Goal: Task Accomplishment & Management: Use online tool/utility

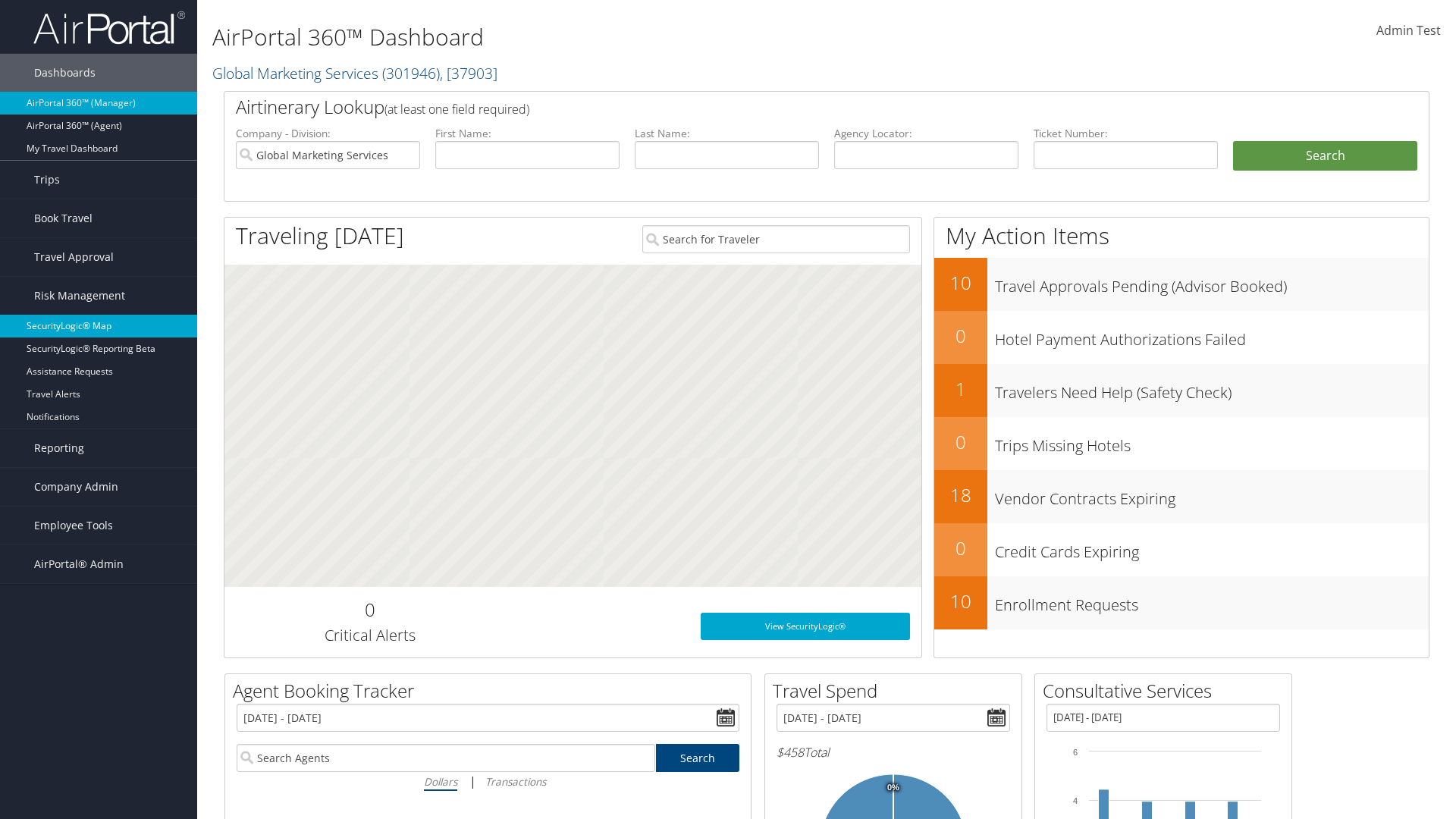
click at [99, 326] on link "SecurityLogic® Map" at bounding box center [99, 326] width 197 height 22
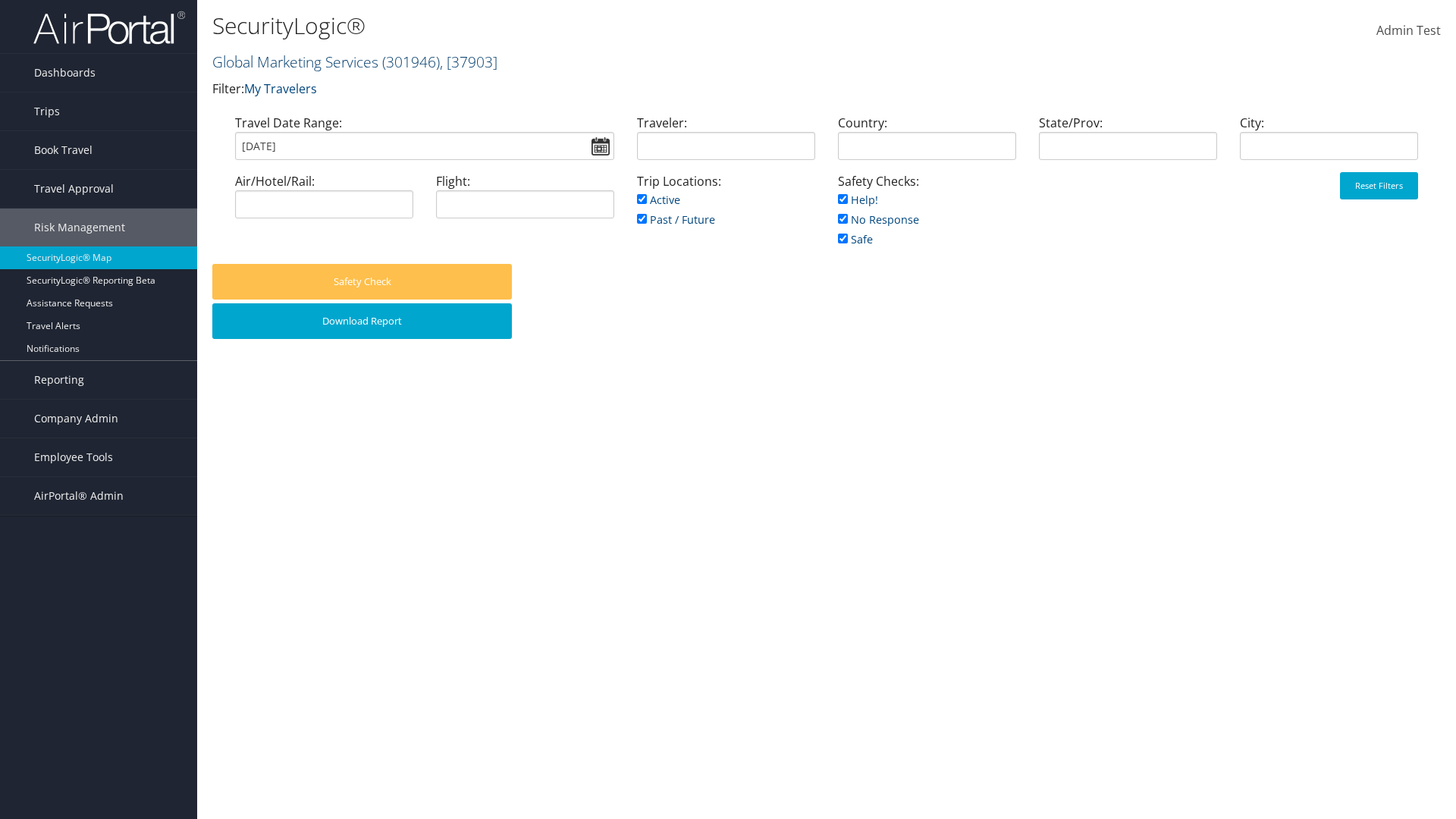
click at [294, 61] on link "Global Marketing Services ( 301946 ) , [ 37903 ]" at bounding box center [355, 61] width 285 height 21
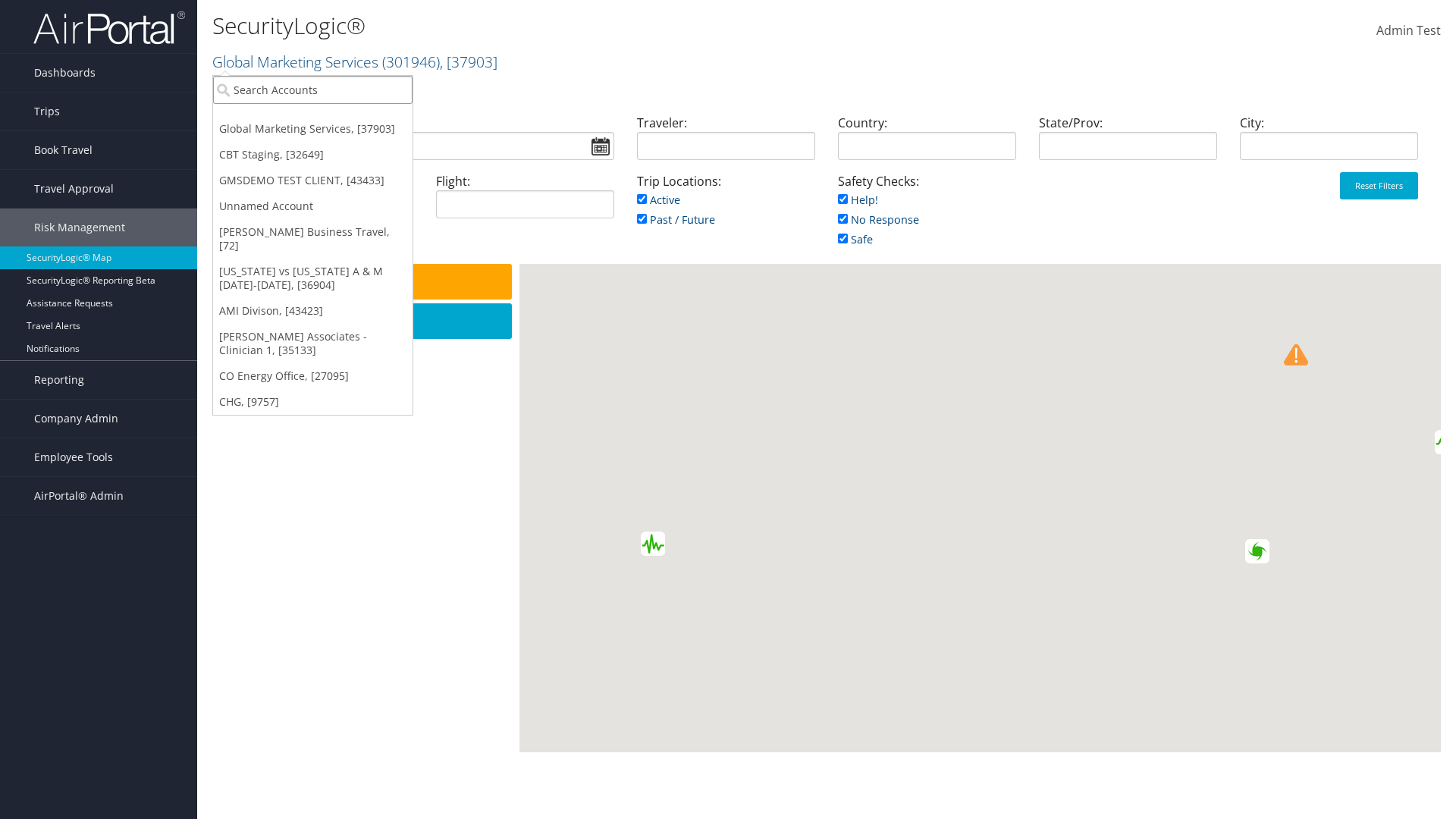
click at [313, 90] on input "search" at bounding box center [313, 90] width 200 height 28
type input "[PERSON_NAME] Business Travel"
click at [333, 131] on div "Account" at bounding box center [334, 131] width 259 height 13
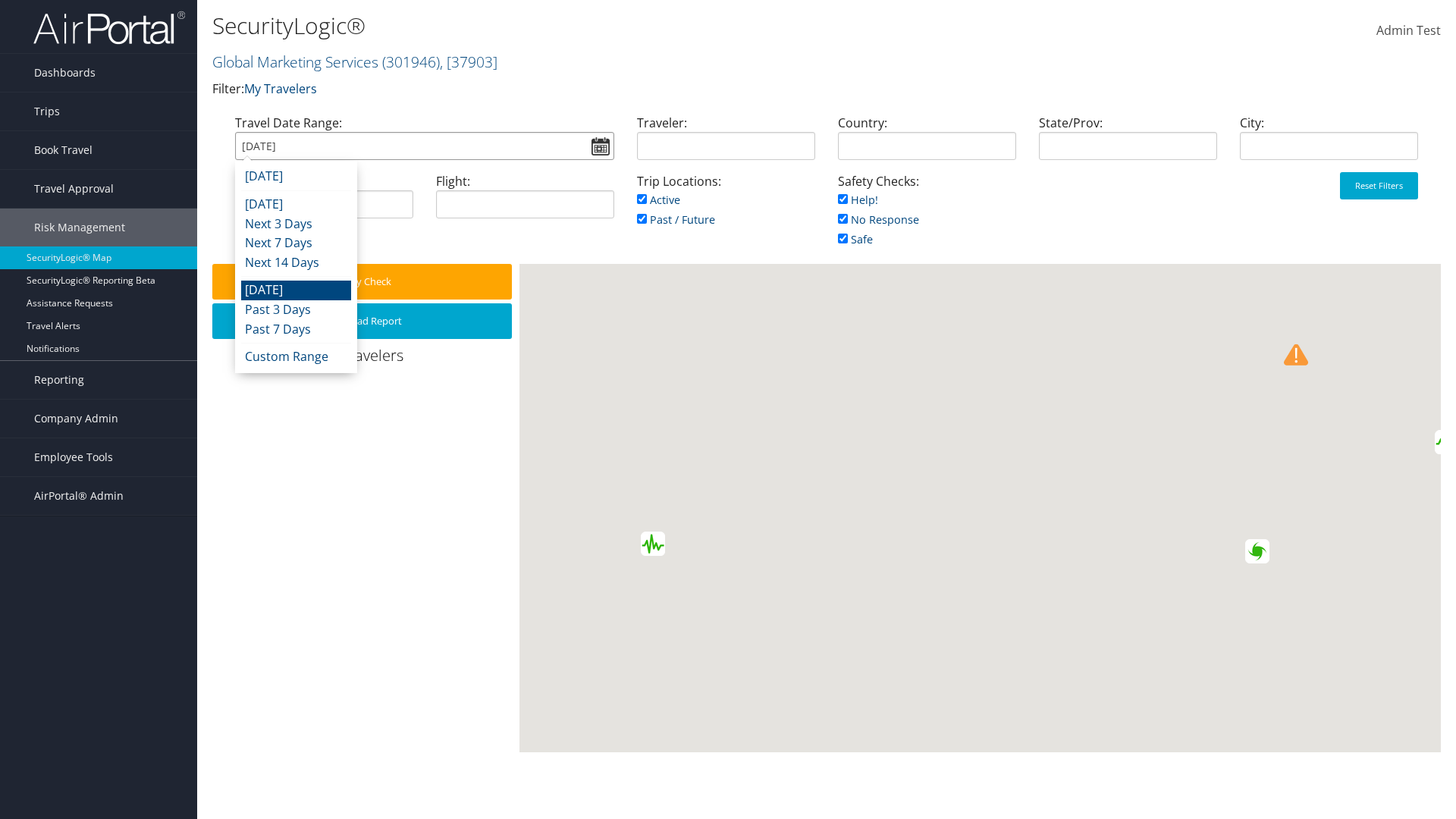
click at [424, 146] on input "[DATE]" at bounding box center [425, 146] width 379 height 28
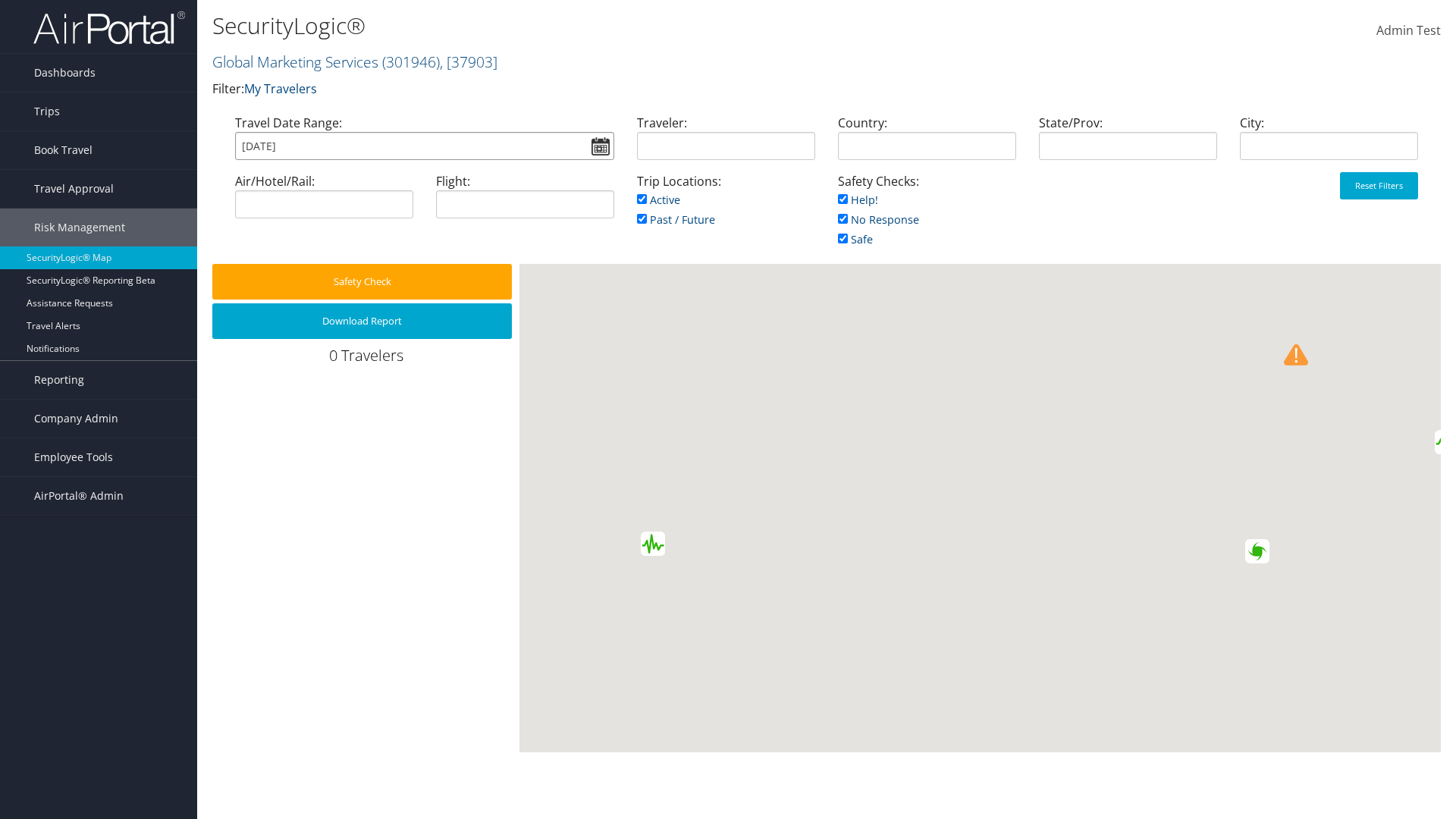
click at [424, 146] on input "[DATE]" at bounding box center [425, 146] width 379 height 28
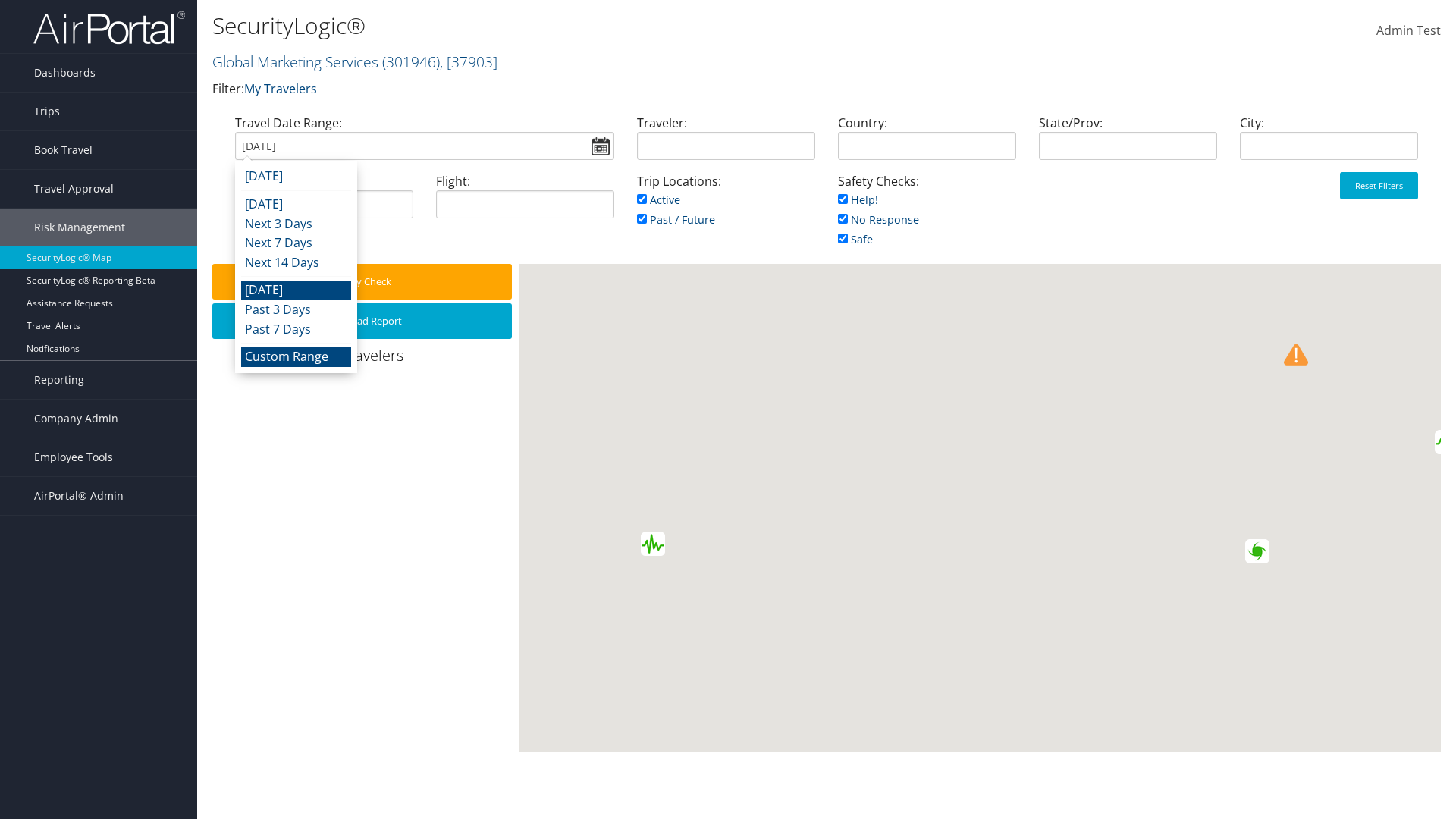
click at [296, 356] on li "Custom Range" at bounding box center [296, 357] width 110 height 20
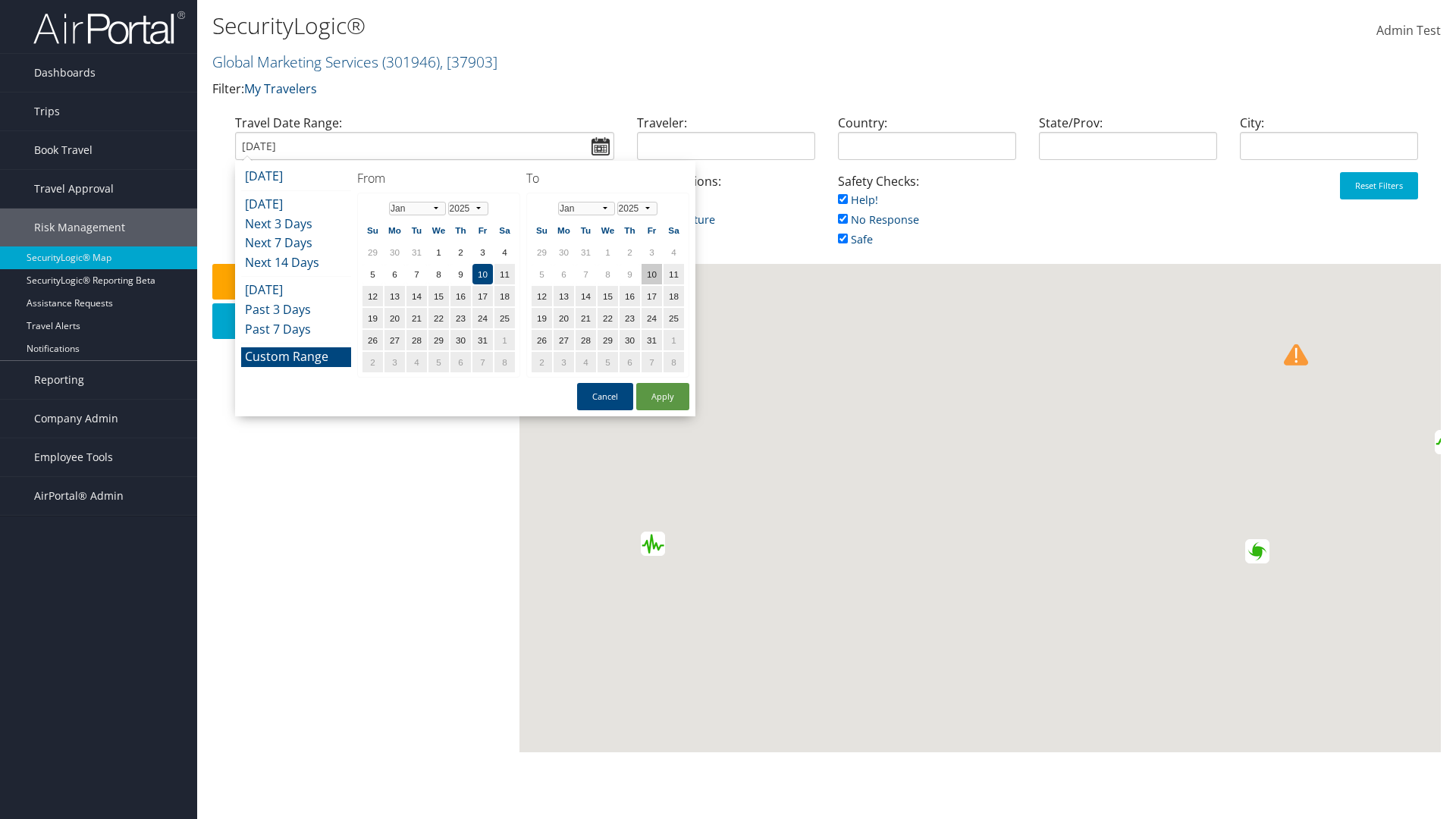
click at [652, 274] on td "10" at bounding box center [652, 274] width 21 height 21
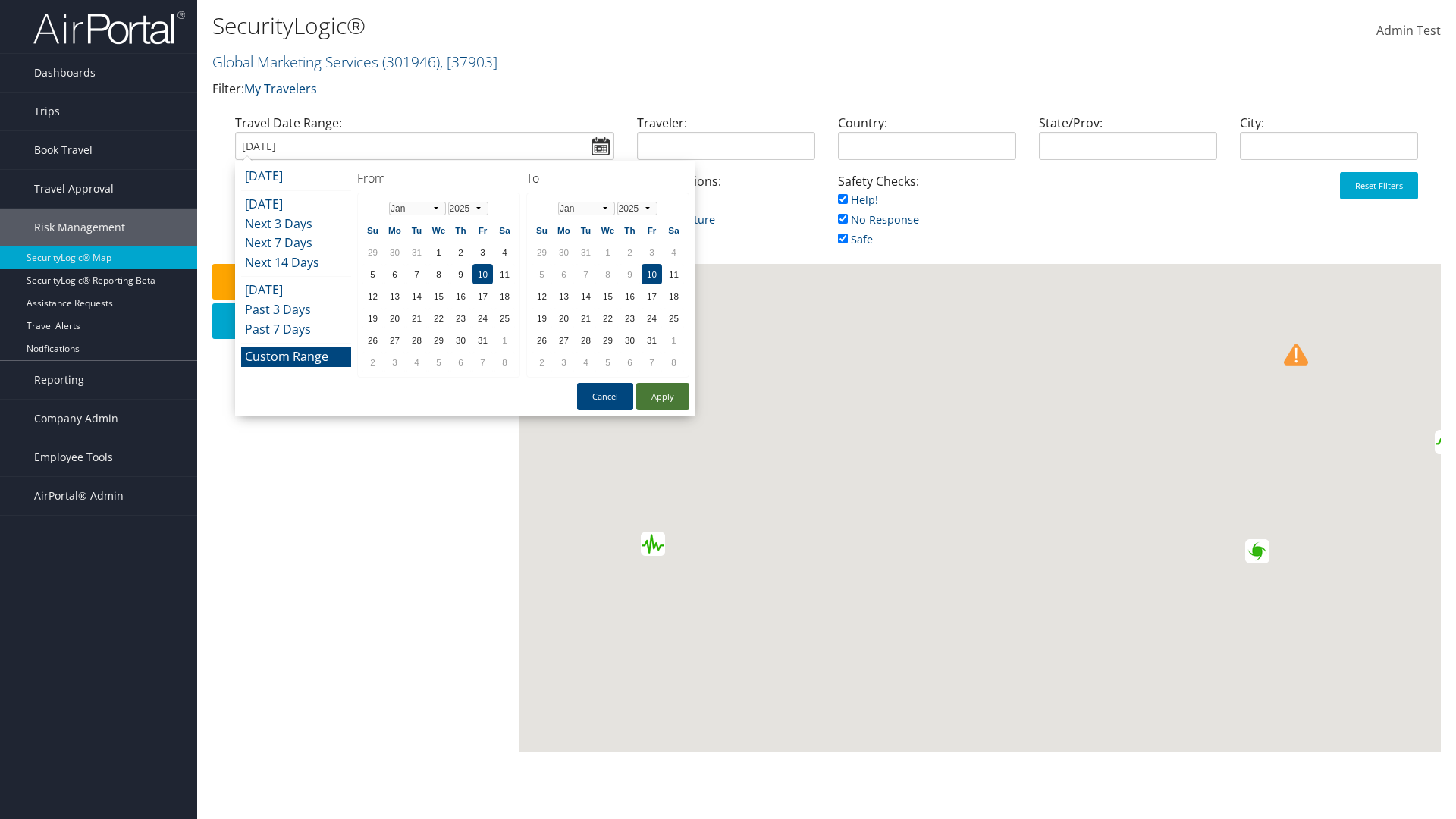
click at [662, 396] on button "Apply" at bounding box center [662, 396] width 53 height 27
type input "[DATE]"
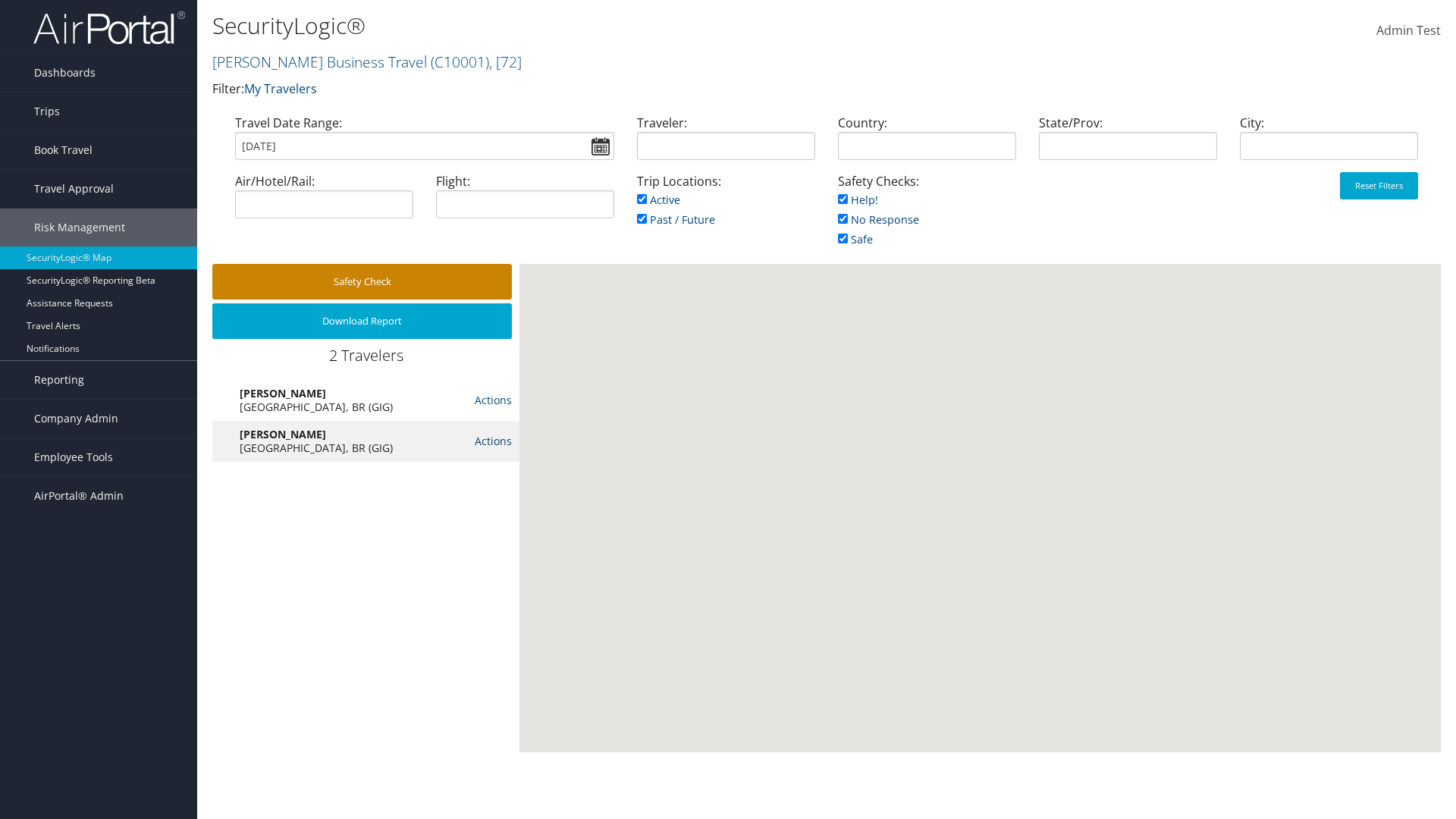
click at [362, 281] on button "Safety Check" at bounding box center [362, 281] width 299 height 36
